Goal: Information Seeking & Learning: Learn about a topic

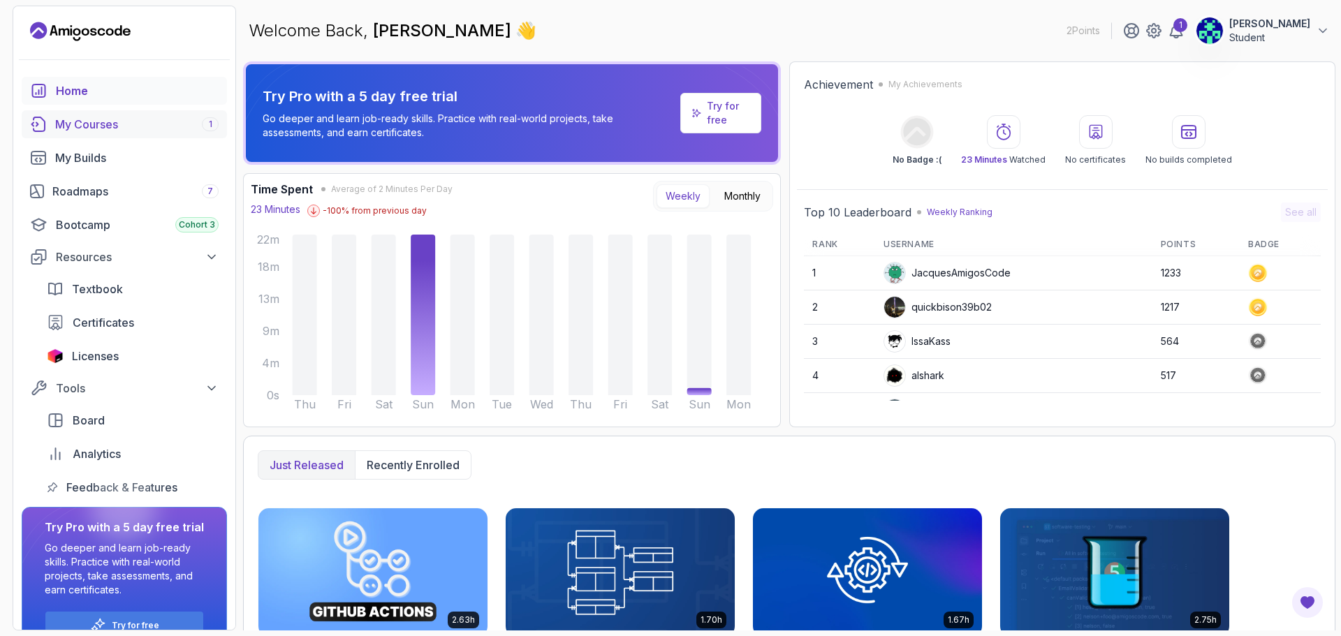
click at [95, 115] on link "My Courses 1" at bounding box center [124, 124] width 205 height 28
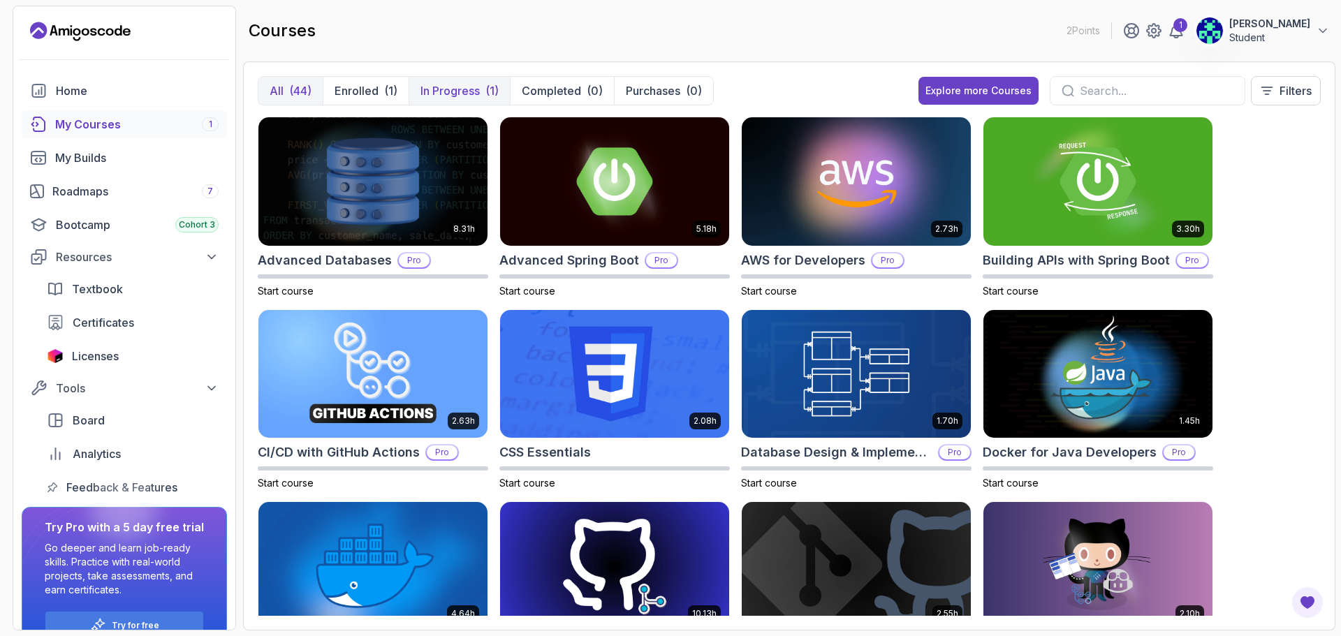
click at [463, 87] on p "In Progress" at bounding box center [449, 90] width 59 height 17
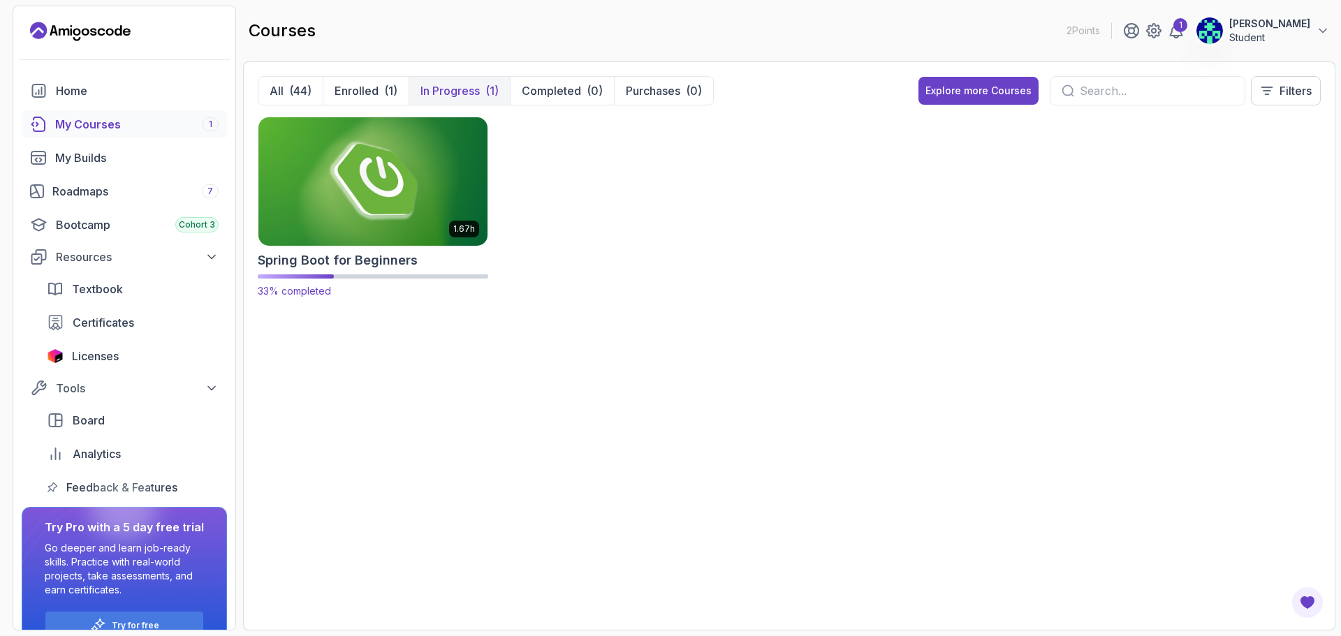
click at [404, 209] on img at bounding box center [373, 181] width 240 height 135
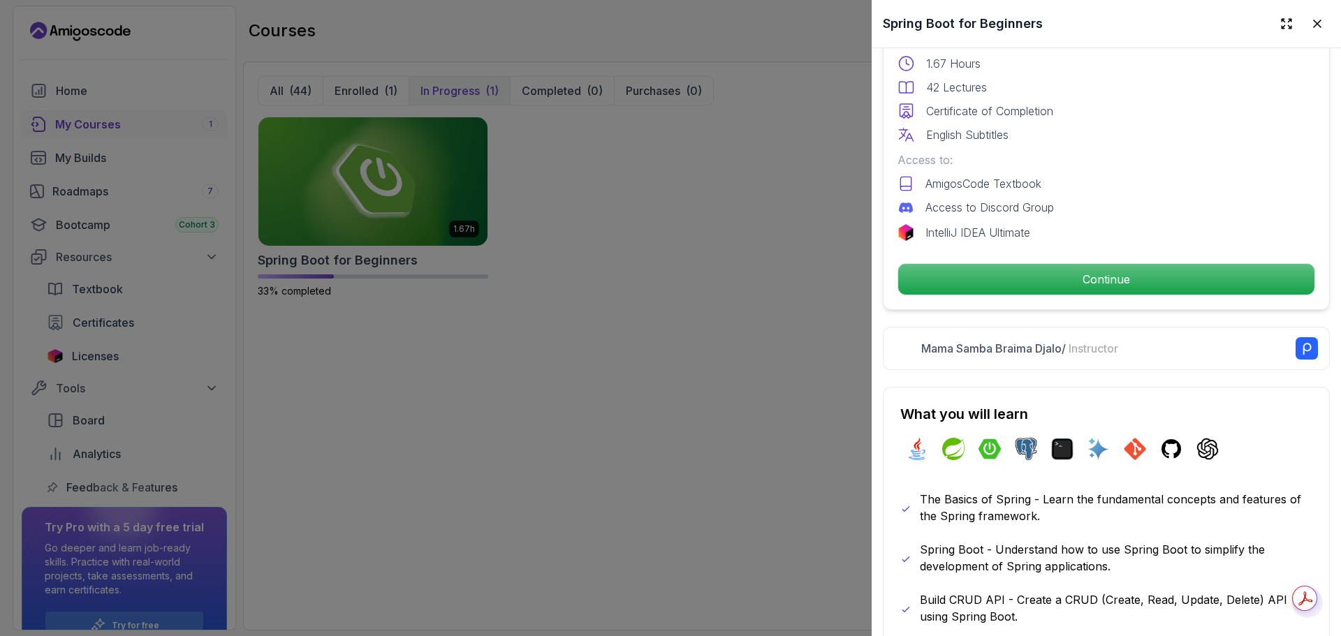
scroll to position [405, 0]
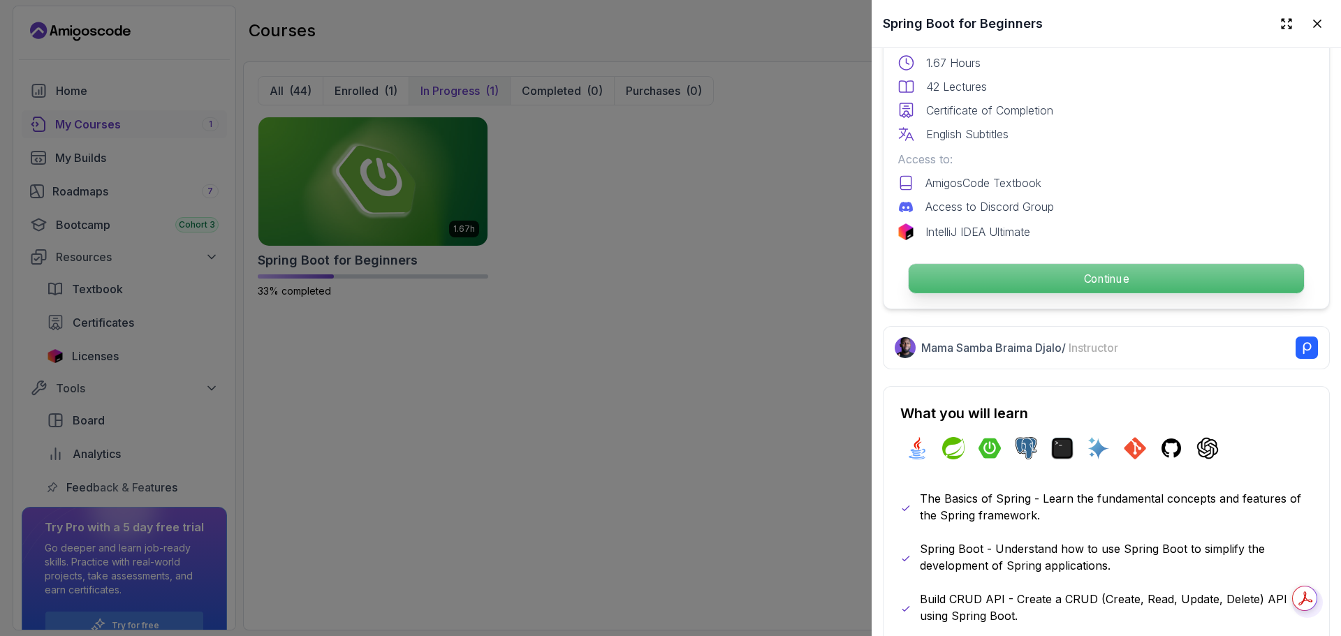
click at [1034, 274] on p "Continue" at bounding box center [1105, 278] width 395 height 29
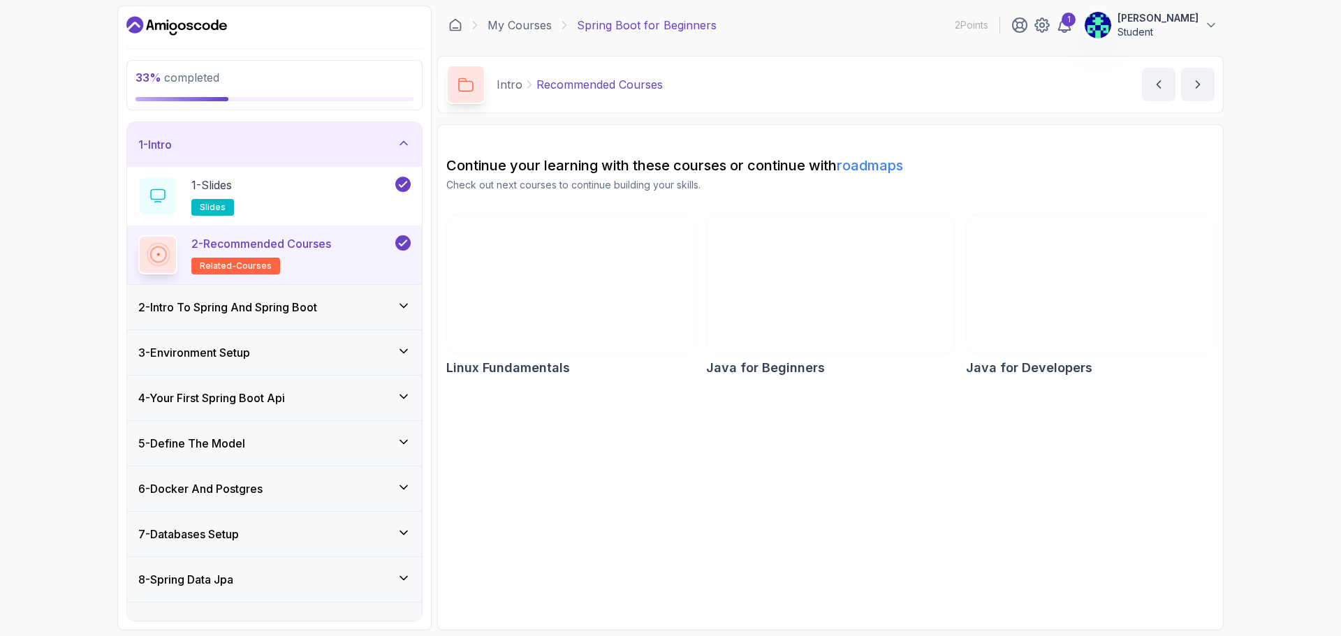
scroll to position [163, 0]
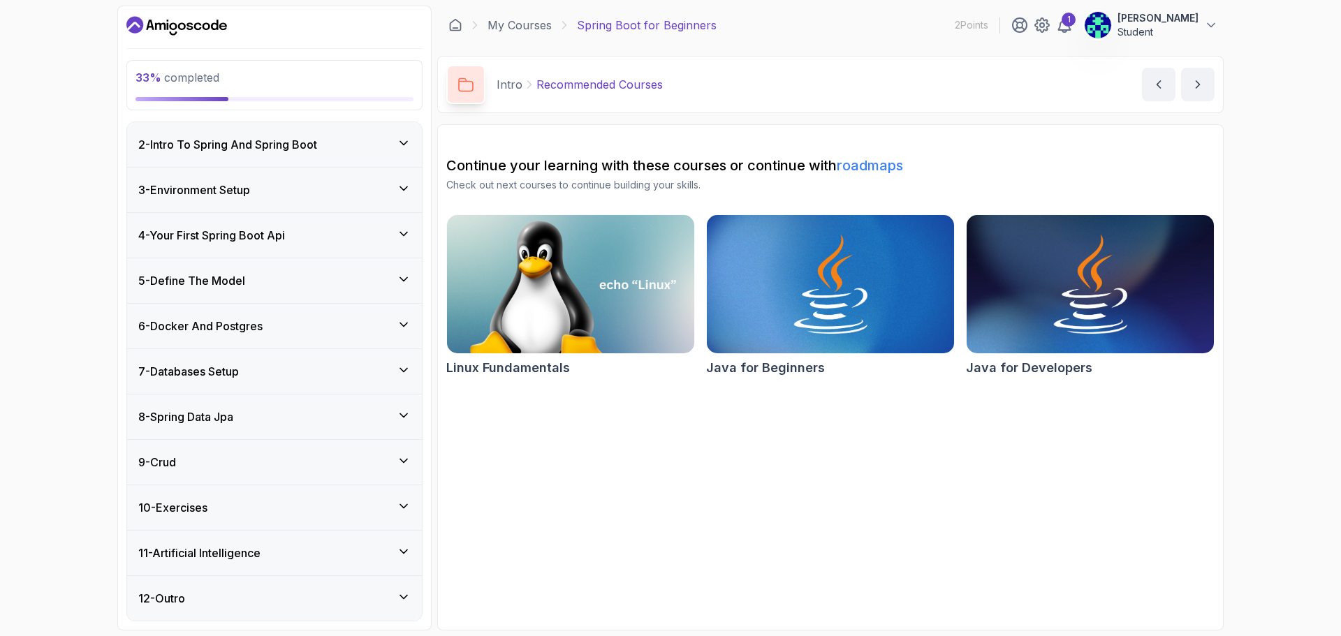
click at [402, 549] on icon at bounding box center [404, 552] width 14 height 14
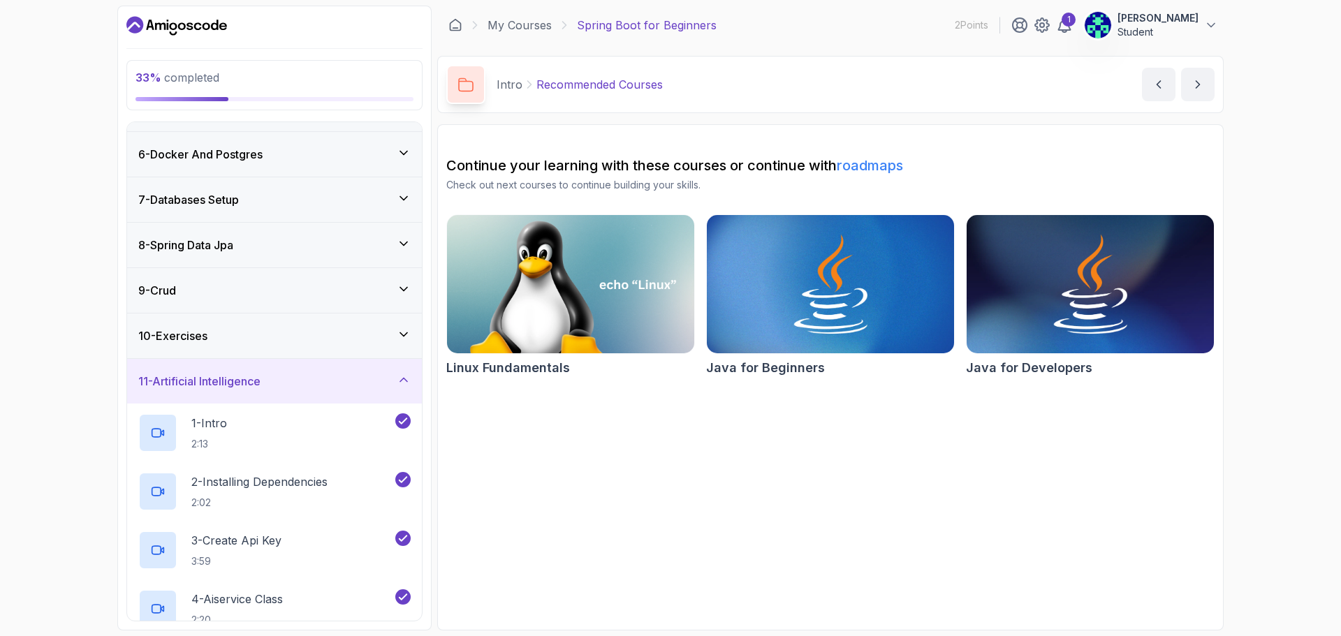
scroll to position [220, 0]
click at [406, 380] on icon at bounding box center [404, 377] width 14 height 14
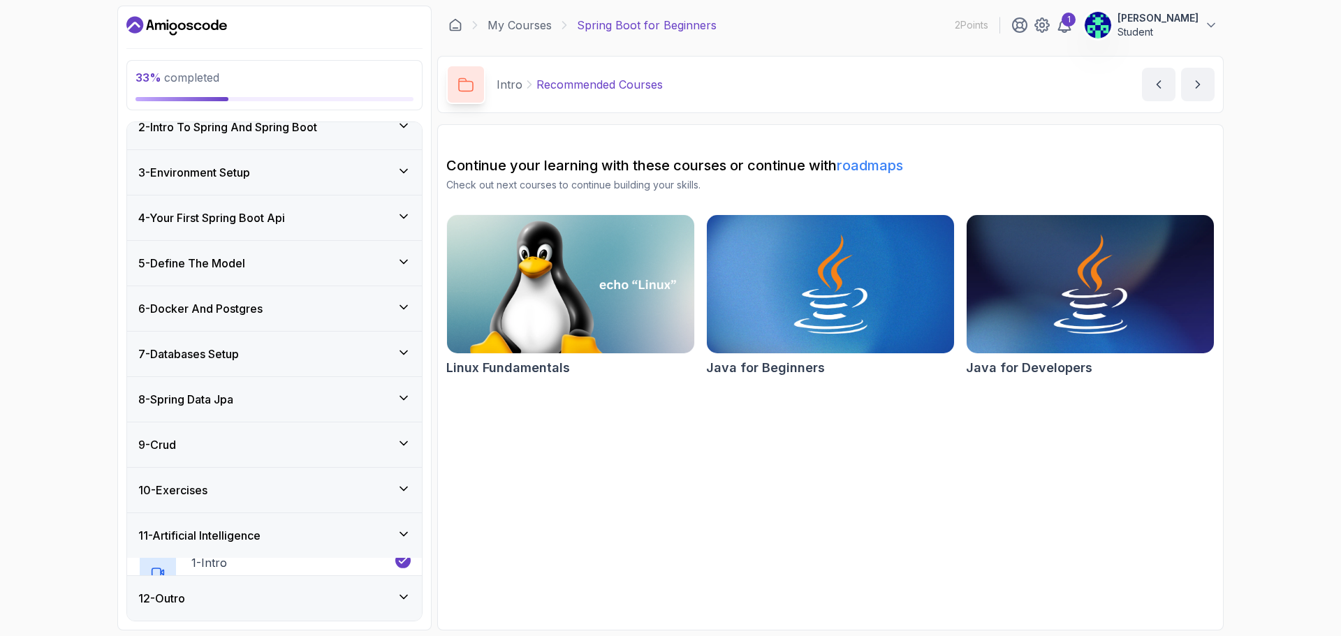
scroll to position [45, 0]
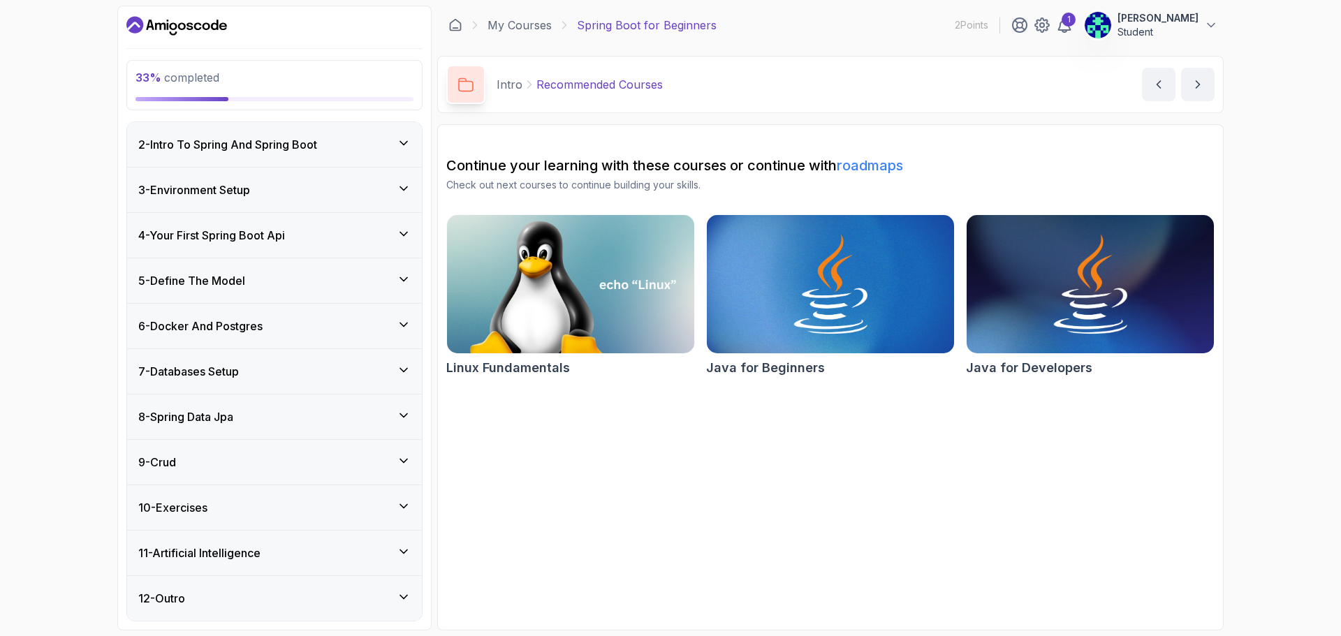
click at [400, 550] on icon at bounding box center [403, 550] width 7 height 3
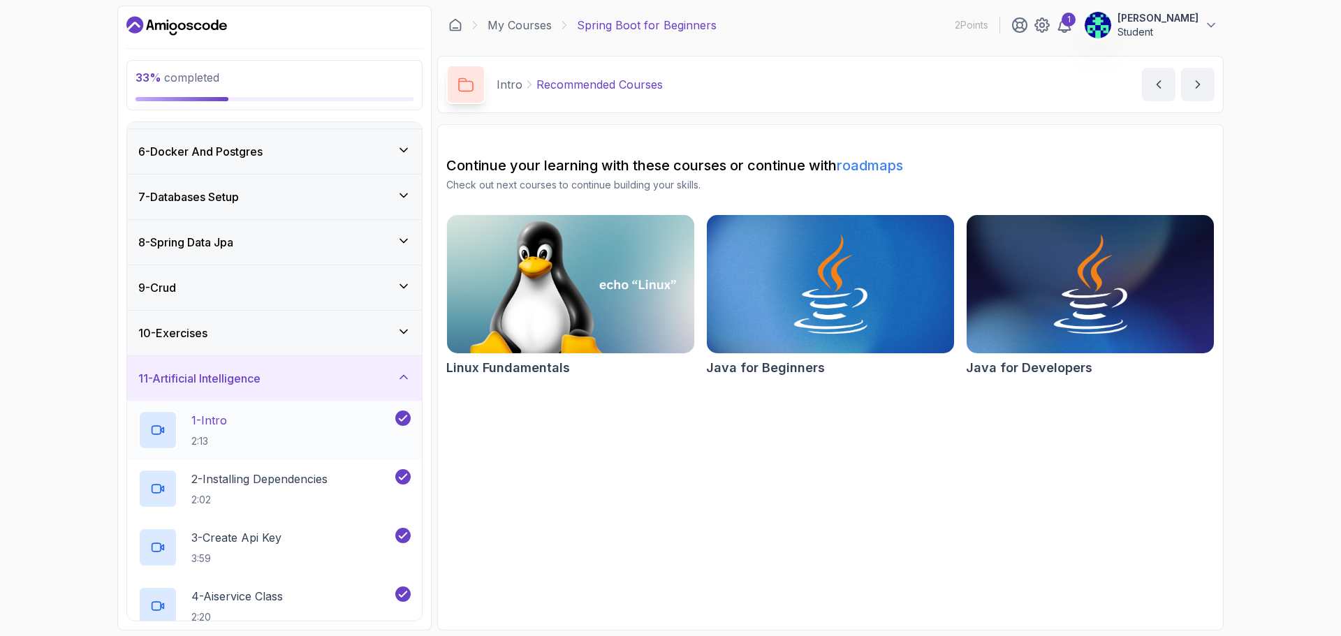
click at [214, 421] on p "1 - Intro" at bounding box center [209, 420] width 36 height 17
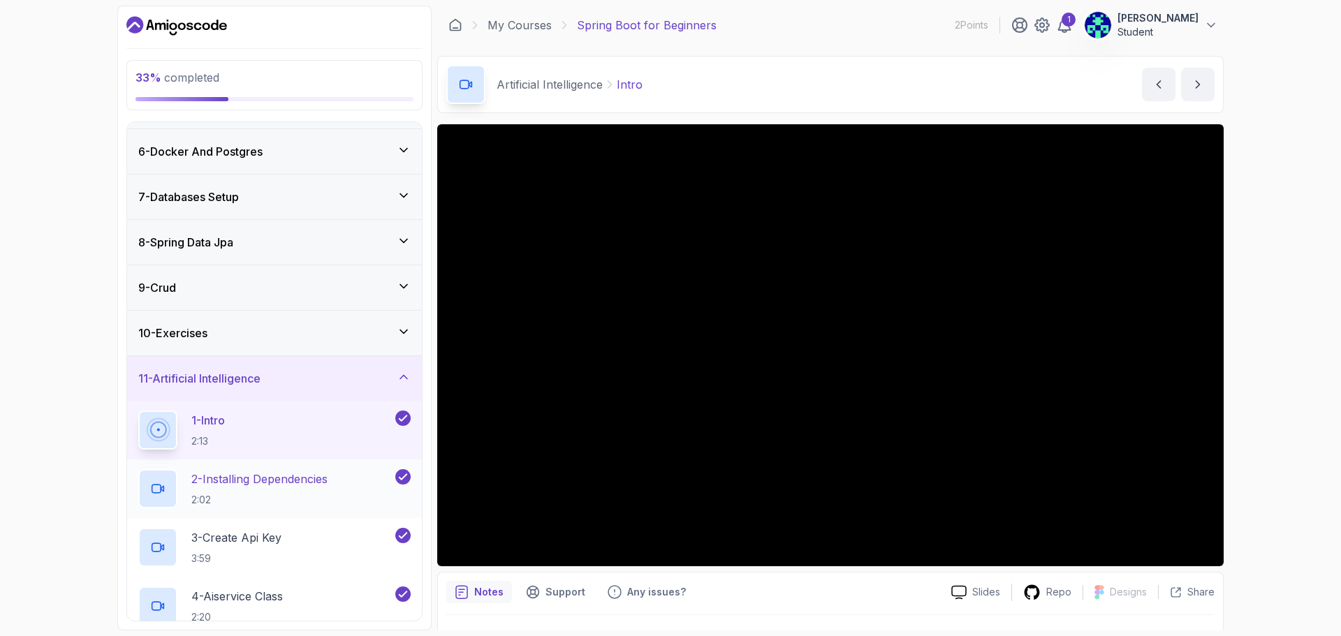
click at [213, 487] on p "2 - Installing Dependencies" at bounding box center [259, 479] width 136 height 17
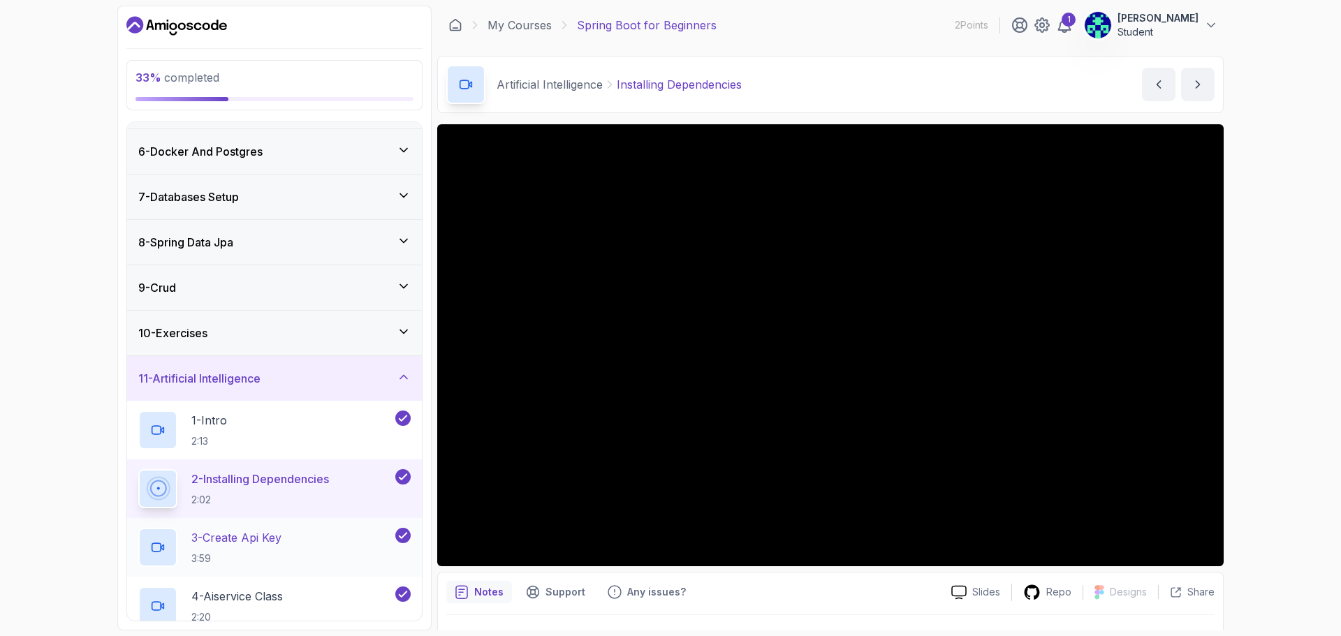
click at [281, 539] on p "3 - Create Api Key" at bounding box center [236, 537] width 90 height 17
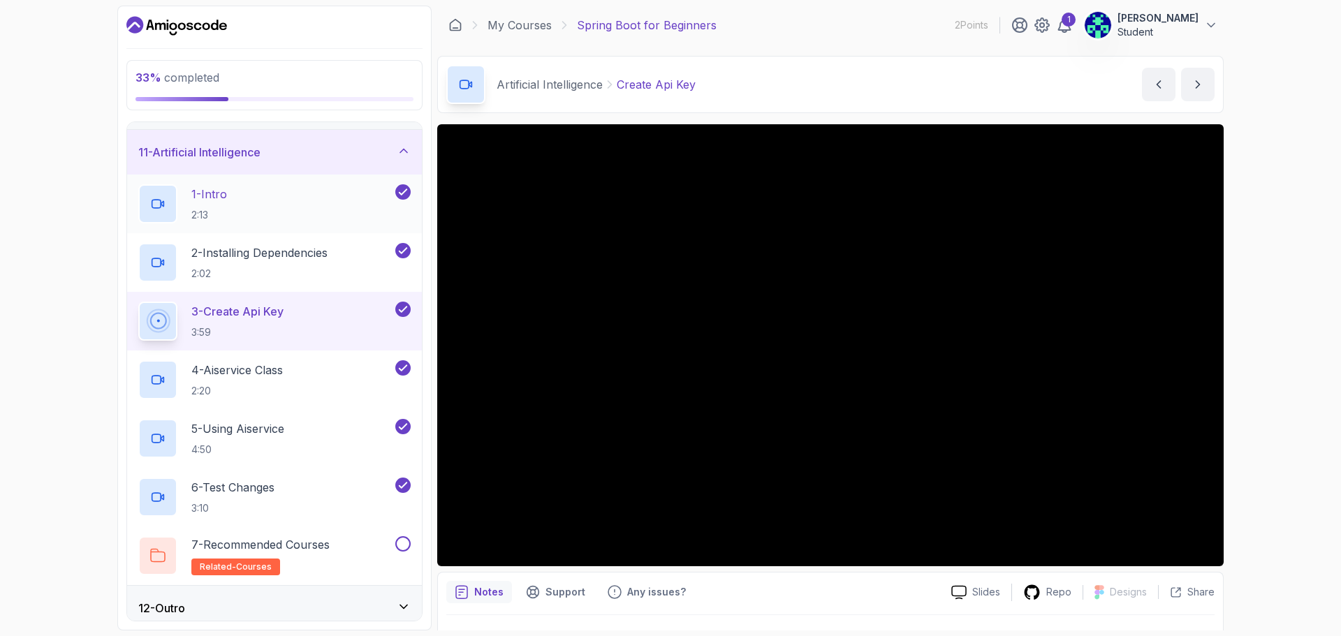
scroll to position [448, 0]
click at [228, 371] on p "4 - Aiservice Class" at bounding box center [236, 368] width 91 height 17
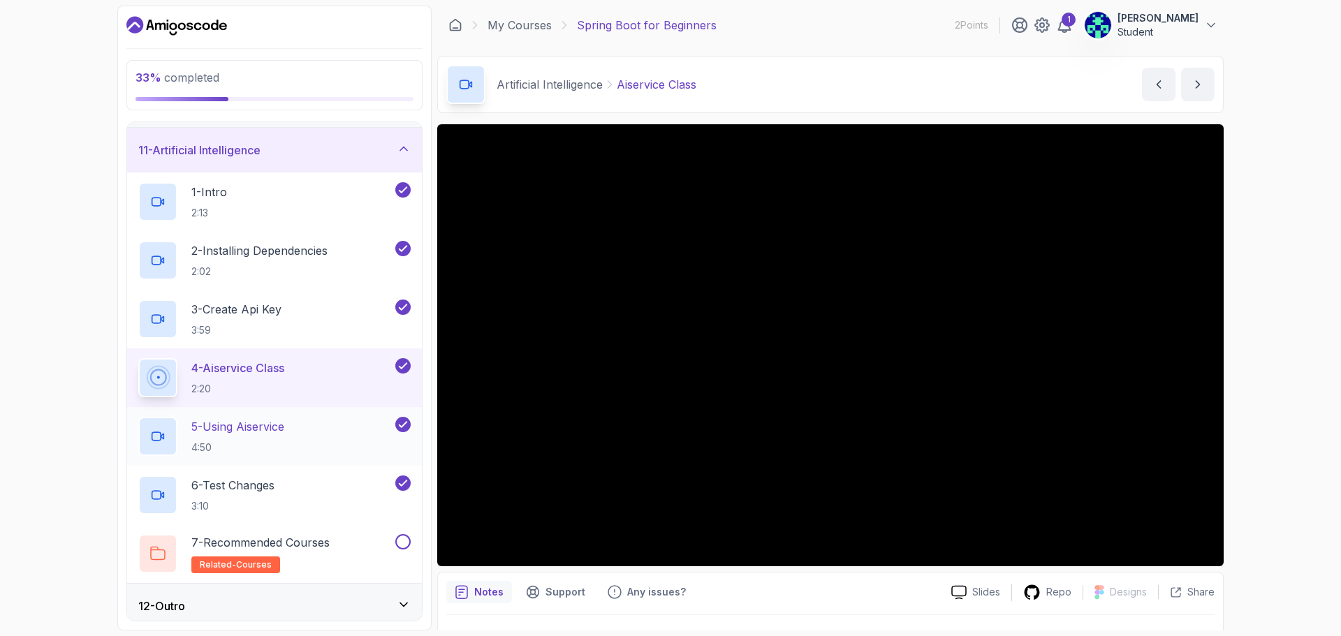
click at [228, 419] on p "5 - Using Aiservice" at bounding box center [237, 426] width 93 height 17
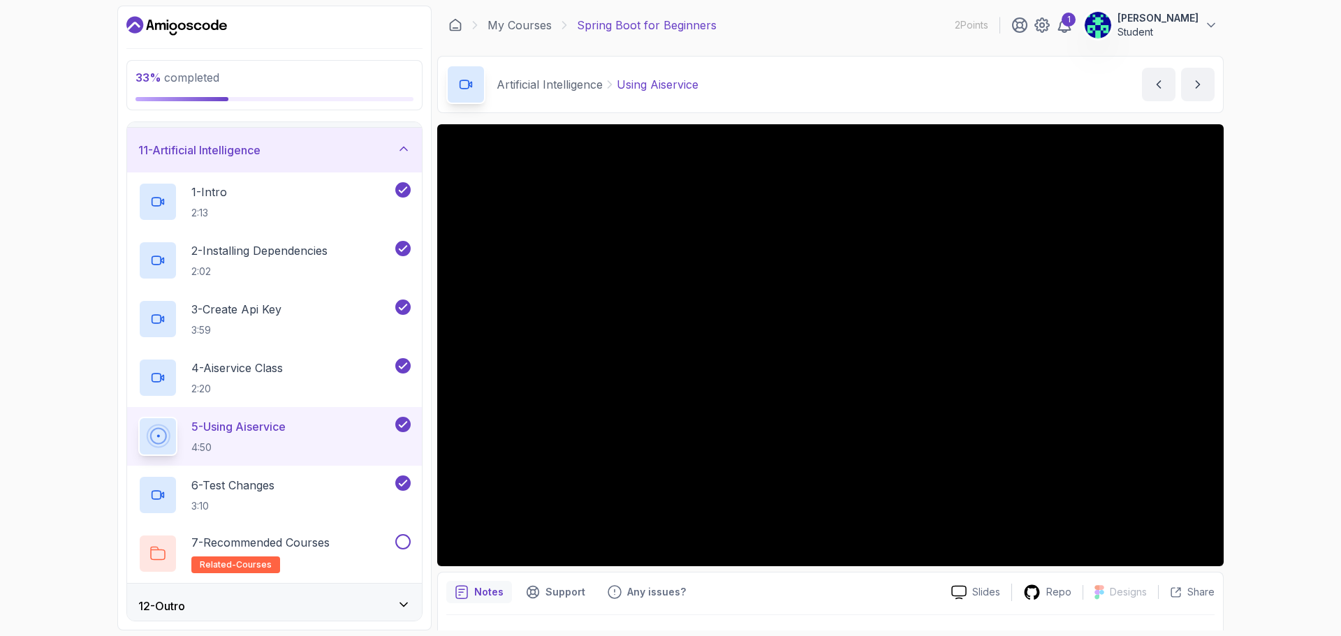
scroll to position [456, 0]
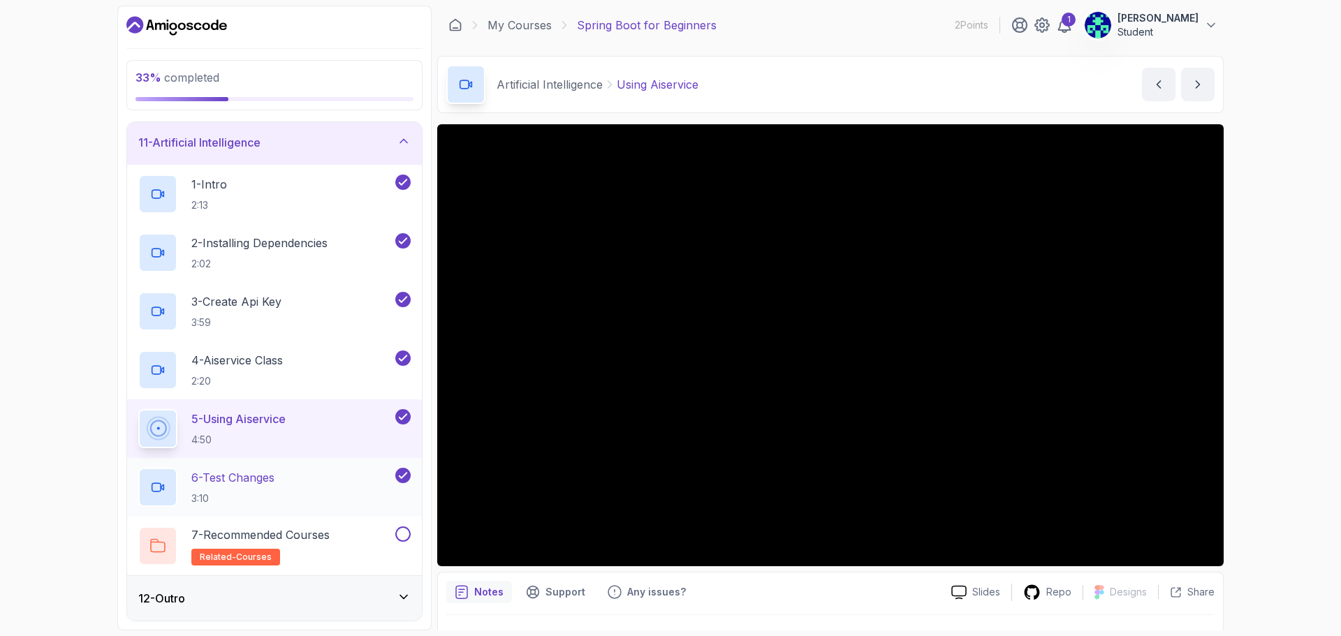
click at [264, 487] on h2 "6 - Test Changes 3:10" at bounding box center [232, 487] width 83 height 36
